Goal: Entertainment & Leisure: Consume media (video, audio)

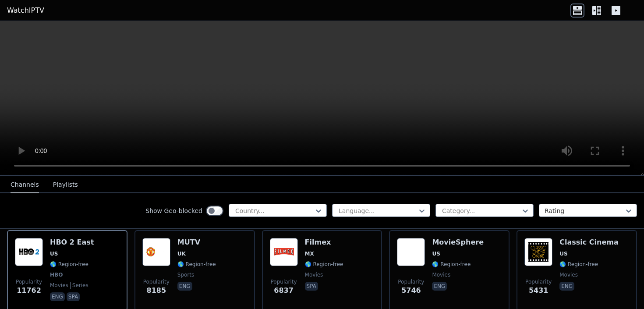
scroll to position [102, 0]
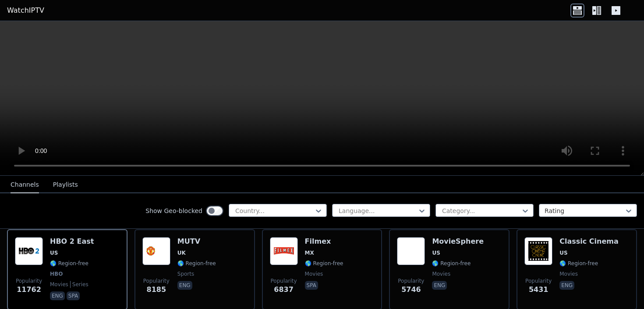
click at [140, 90] on video at bounding box center [322, 98] width 644 height 155
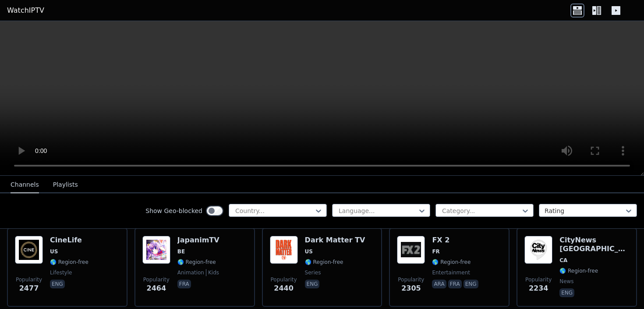
scroll to position [644, 0]
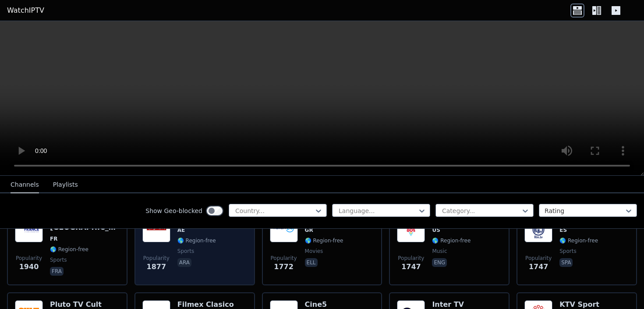
click at [247, 259] on div "Popularity 1877 Dubai Sports 3 AE 🌎 Region-free sports ara" at bounding box center [194, 245] width 120 height 79
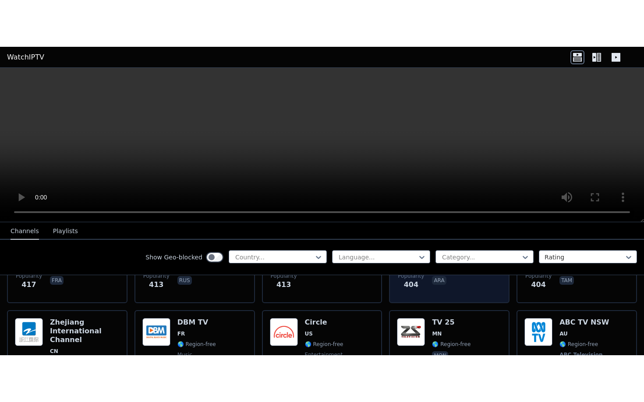
scroll to position [4450, 0]
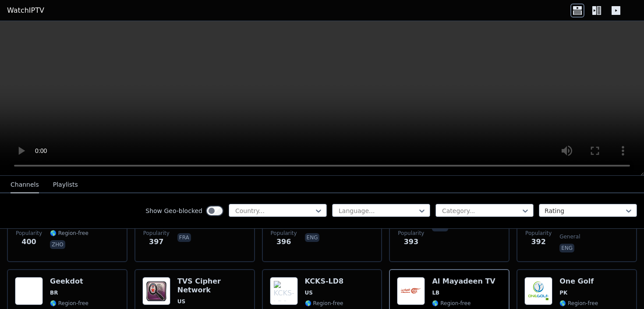
click at [363, 101] on video at bounding box center [322, 98] width 644 height 155
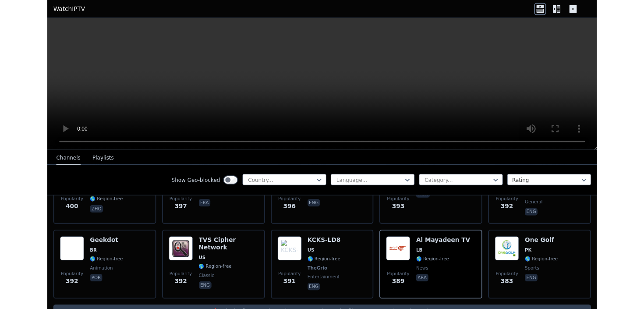
scroll to position [4303, 0]
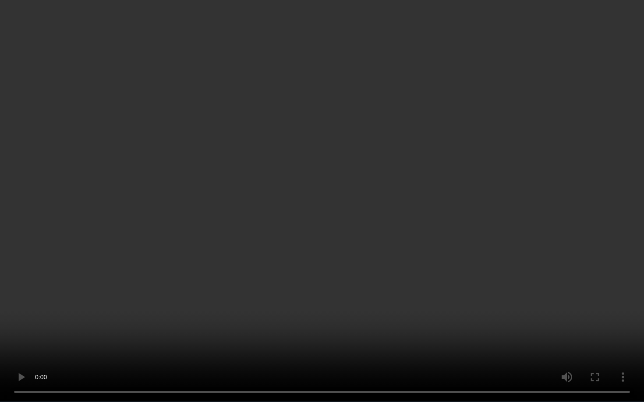
click at [363, 154] on video at bounding box center [322, 201] width 644 height 402
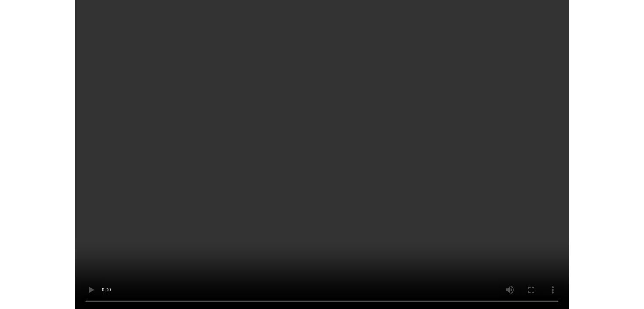
scroll to position [4396, 0]
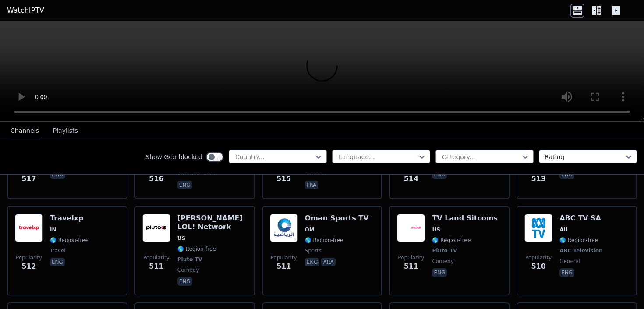
scroll to position [3545, 0]
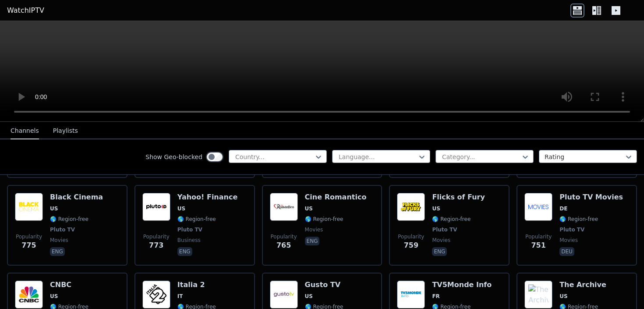
scroll to position [1998, 0]
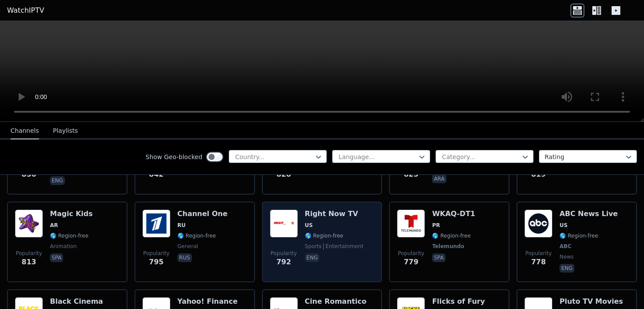
click at [312, 232] on span "🌎 Region-free" at bounding box center [324, 235] width 39 height 7
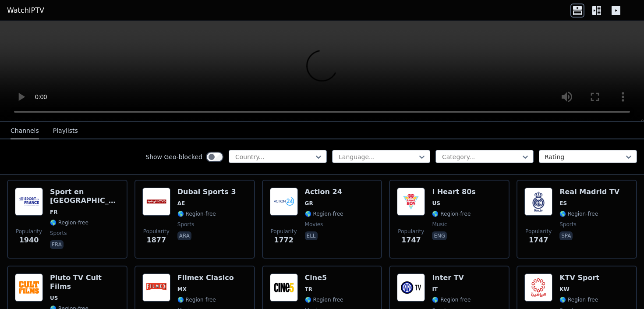
scroll to position [576, 0]
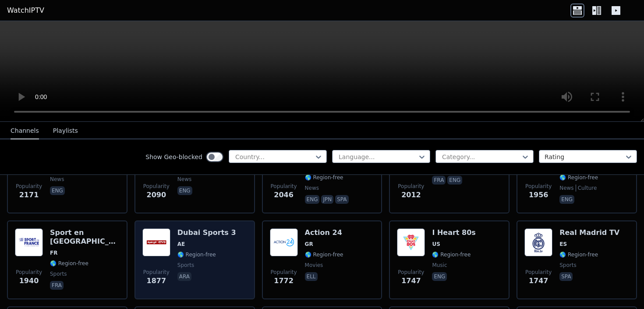
click at [203, 250] on div "Dubai Sports 3 AE 🌎 Region-free sports ara" at bounding box center [206, 259] width 59 height 63
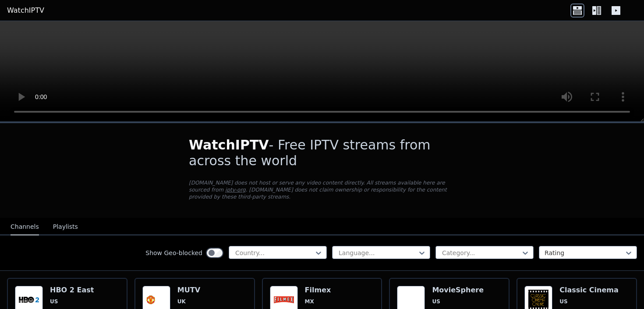
click at [298, 259] on div "Show Geo-blocked Country..." at bounding box center [235, 253] width 181 height 14
click at [465, 256] on div at bounding box center [481, 252] width 80 height 9
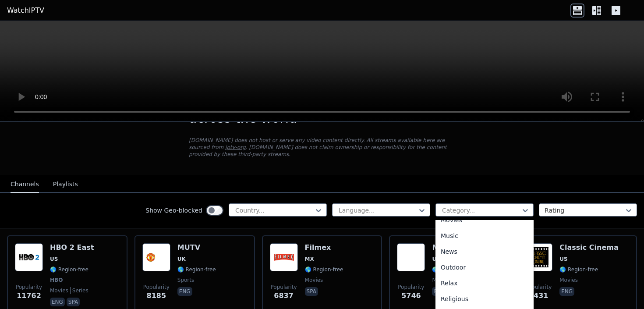
scroll to position [298, 0]
click at [306, 200] on div "Show Geo-blocked Country... Language... Religious, 21 of 27. 27 results availab…" at bounding box center [322, 210] width 644 height 35
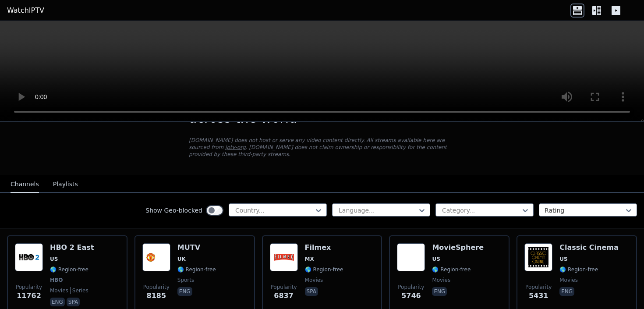
click at [305, 202] on div "Show Geo-blocked Country... Language... Category... Rating" at bounding box center [322, 210] width 644 height 35
click at [300, 206] on div at bounding box center [274, 210] width 80 height 9
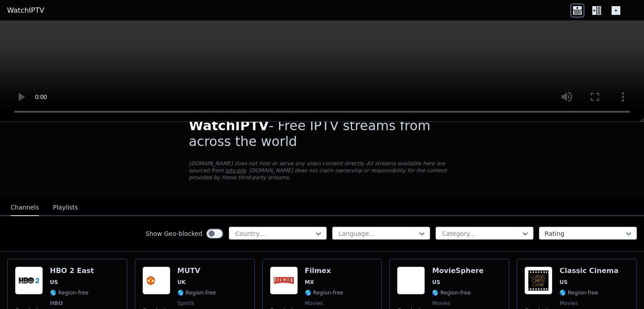
scroll to position [0, 0]
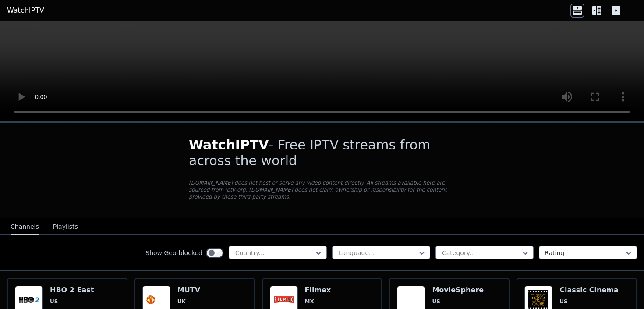
click at [350, 57] on video at bounding box center [322, 71] width 644 height 101
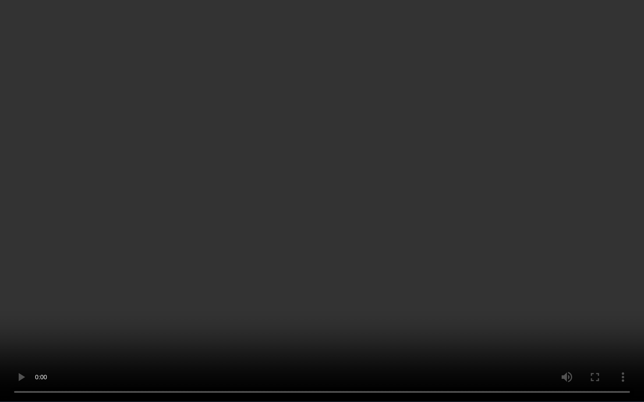
click at [266, 90] on video at bounding box center [322, 201] width 644 height 402
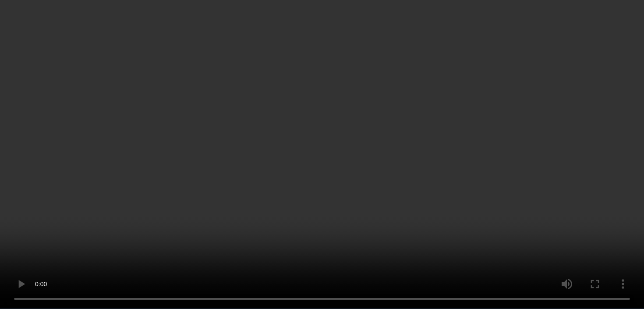
scroll to position [184, 0]
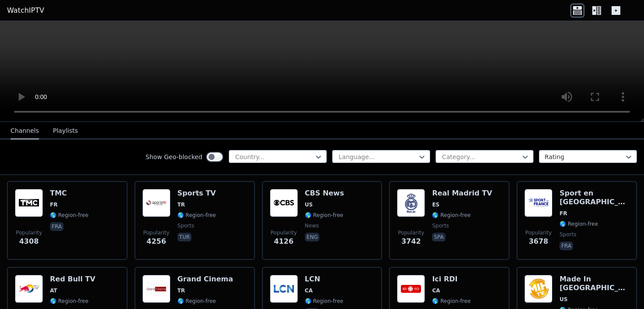
click at [296, 72] on video at bounding box center [322, 71] width 644 height 101
